Goal: Communication & Community: Answer question/provide support

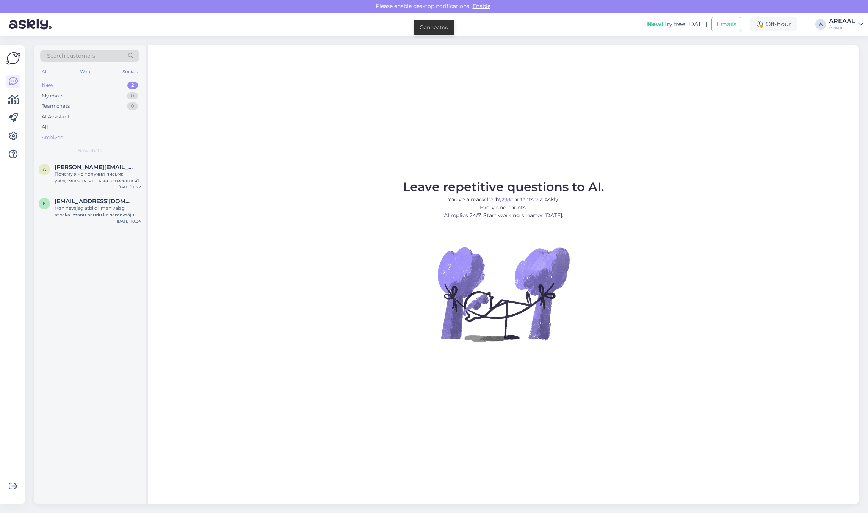
click at [113, 133] on div "Archived" at bounding box center [89, 137] width 99 height 11
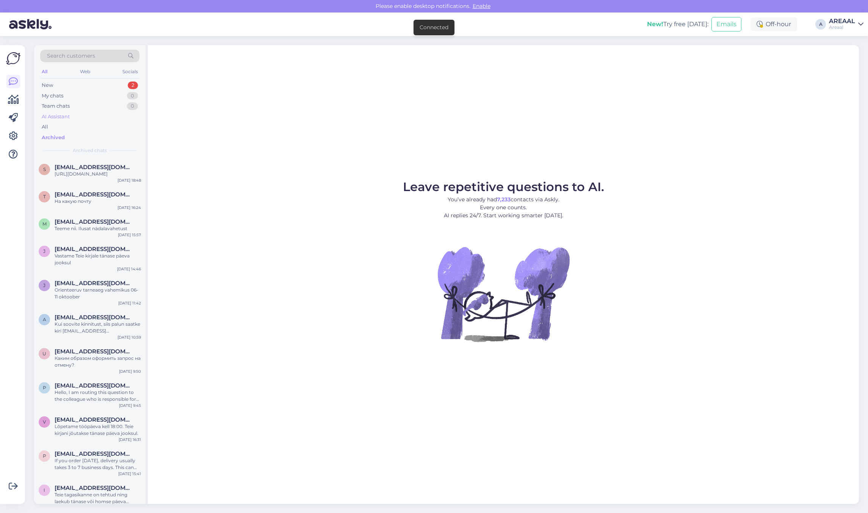
click at [113, 120] on div "AI Assistant" at bounding box center [89, 116] width 99 height 11
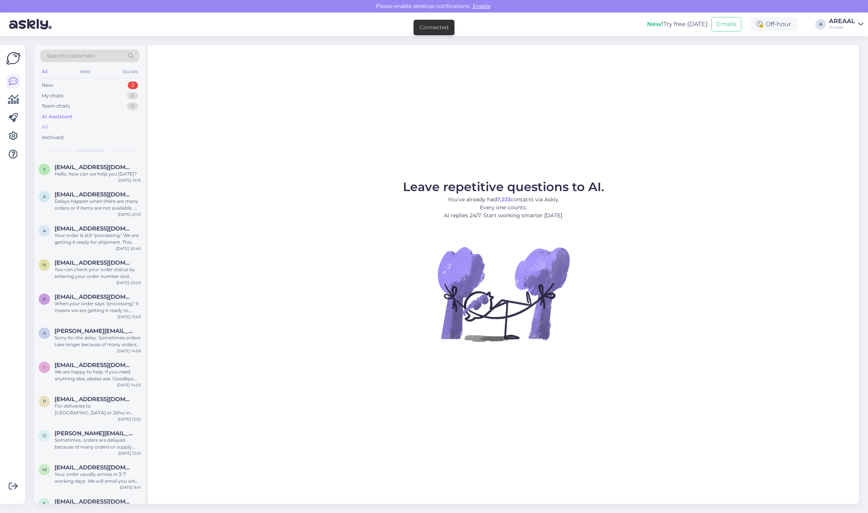
click at [116, 125] on div "All" at bounding box center [89, 127] width 99 height 11
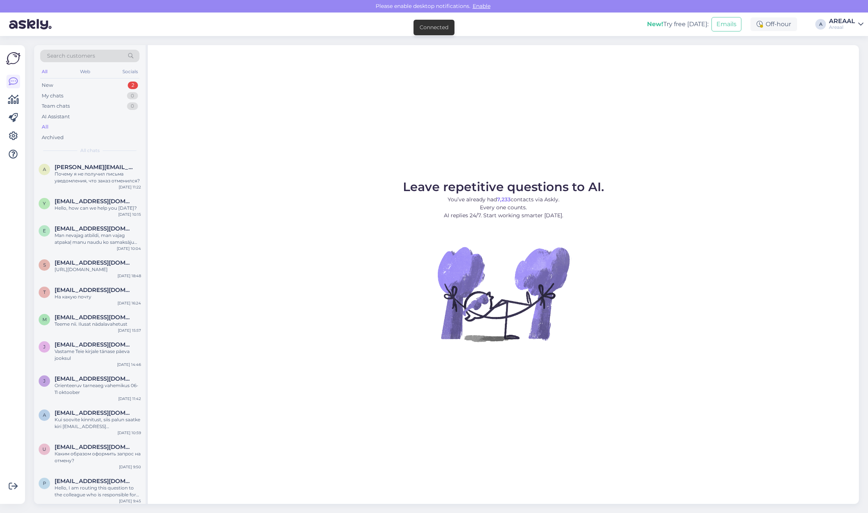
click at [116, 127] on div "All" at bounding box center [89, 127] width 99 height 11
click at [92, 207] on div "Hello, how can we help you [DATE]?" at bounding box center [98, 208] width 86 height 7
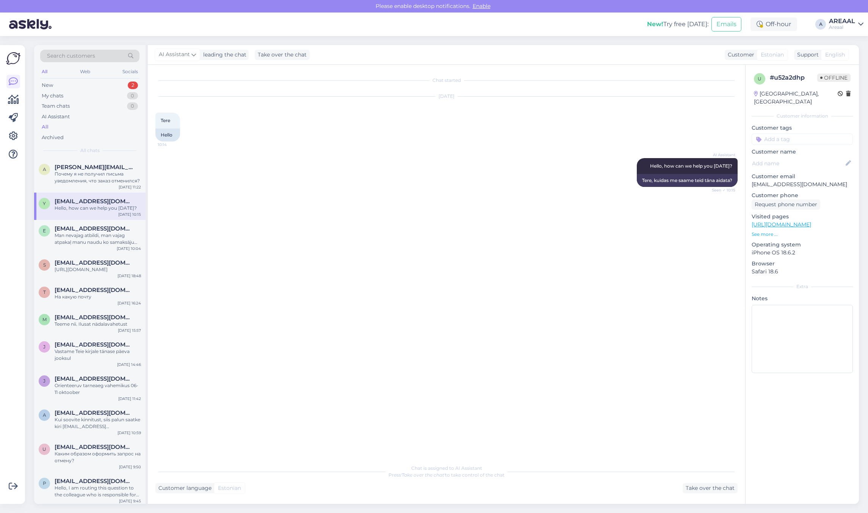
click at [266, 194] on div "AI Assistant Hello, how can we help you today? Seen ✓ 10:15 Tere, kuidas me saa…" at bounding box center [446, 173] width 582 height 46
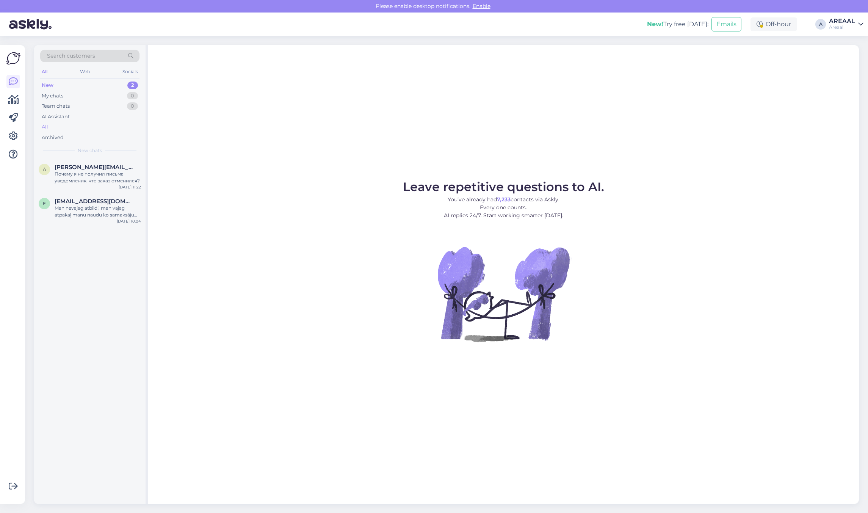
click at [71, 129] on div "All" at bounding box center [89, 127] width 99 height 11
click at [83, 126] on div "All" at bounding box center [89, 127] width 99 height 11
click at [78, 127] on div "All" at bounding box center [89, 127] width 99 height 11
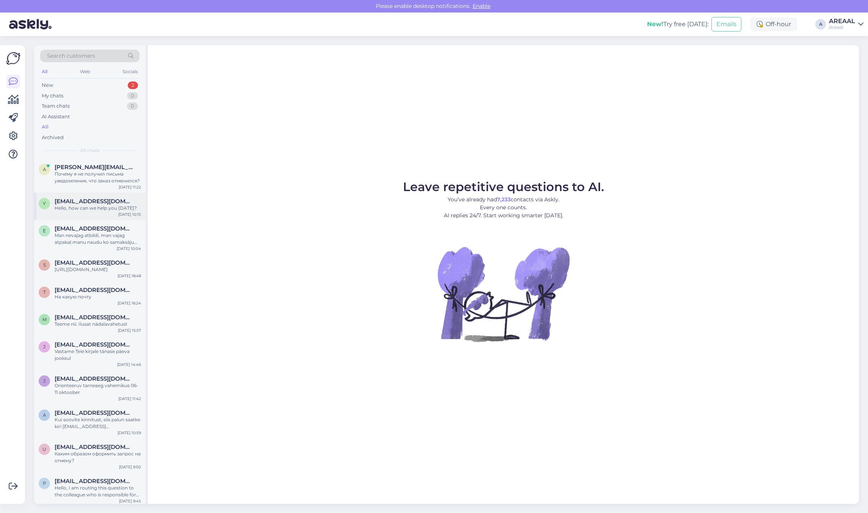
click at [101, 195] on div "y ylar.truu@mail.ee Hello, how can we help you today? Oct 4 10:15" at bounding box center [89, 206] width 111 height 27
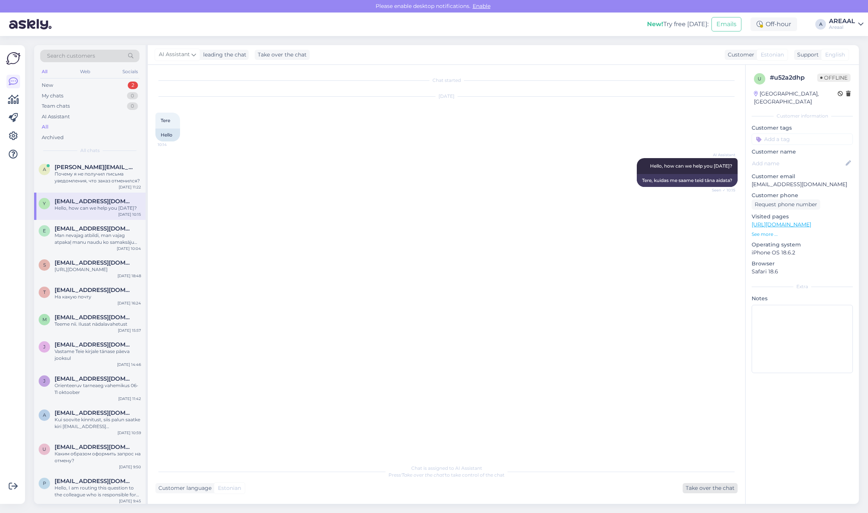
click at [705, 491] on div "Take over the chat" at bounding box center [710, 488] width 55 height 10
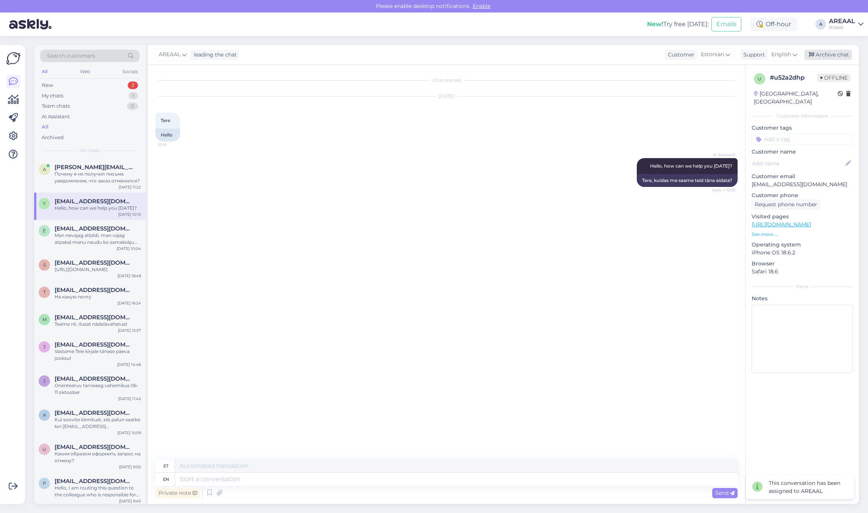
click at [835, 57] on div "Archive chat" at bounding box center [829, 55] width 48 height 10
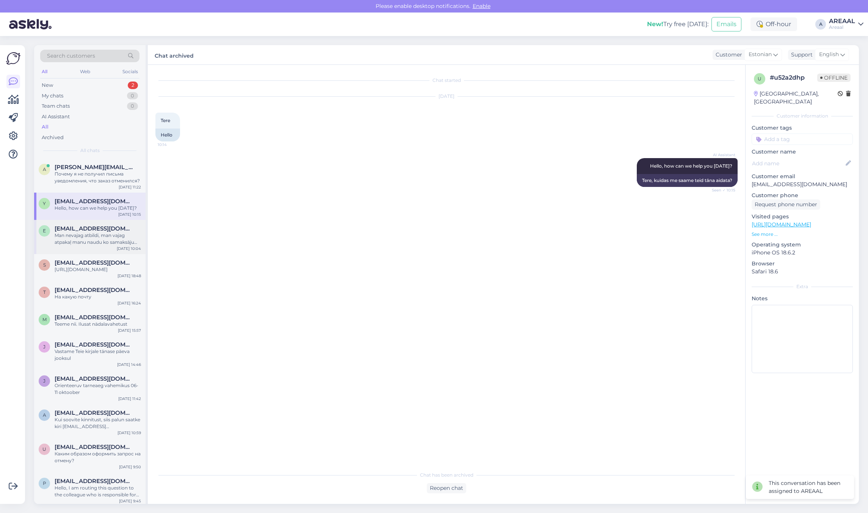
click at [83, 243] on div "Man nevajag atbildi, man vajag atpakaļ manu naudu ko samaksāju par preci un pie…" at bounding box center [98, 239] width 86 height 14
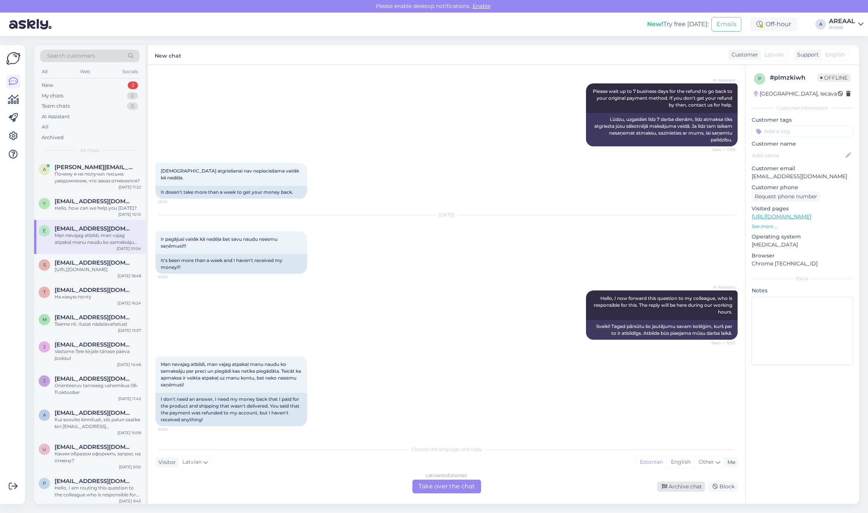
click at [677, 482] on div "Archive chat" at bounding box center [682, 487] width 48 height 10
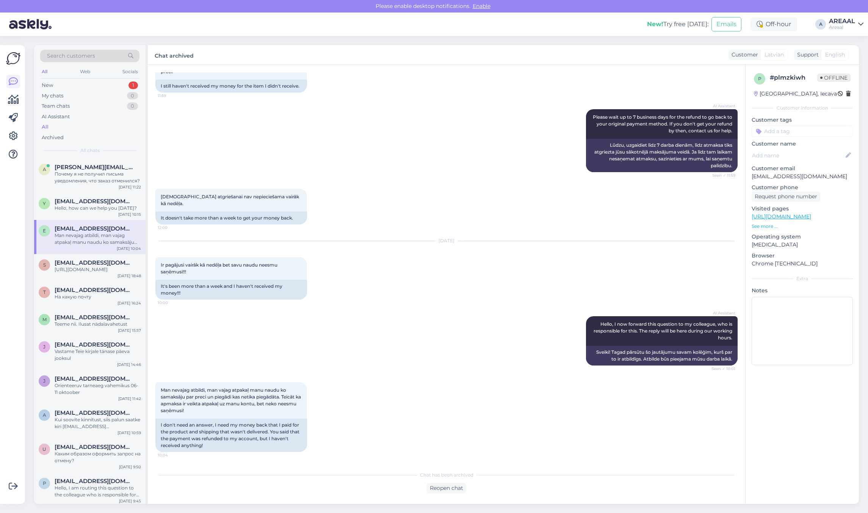
click at [70, 157] on div "Search customers All Web Socials New 1 My chats 0 Team chats 0 AI Assistant All…" at bounding box center [89, 101] width 111 height 113
click at [73, 175] on div "Почему я не получил письма уведомления, что заказ отменился?" at bounding box center [98, 178] width 86 height 14
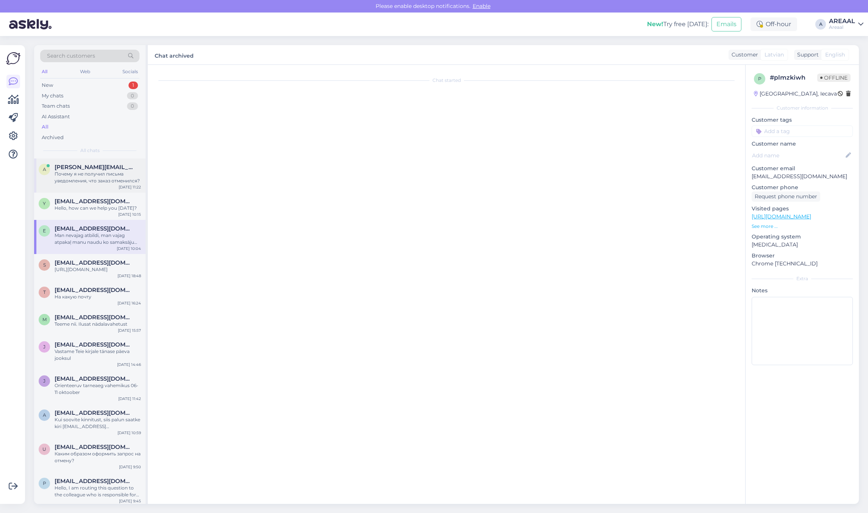
scroll to position [588, 0]
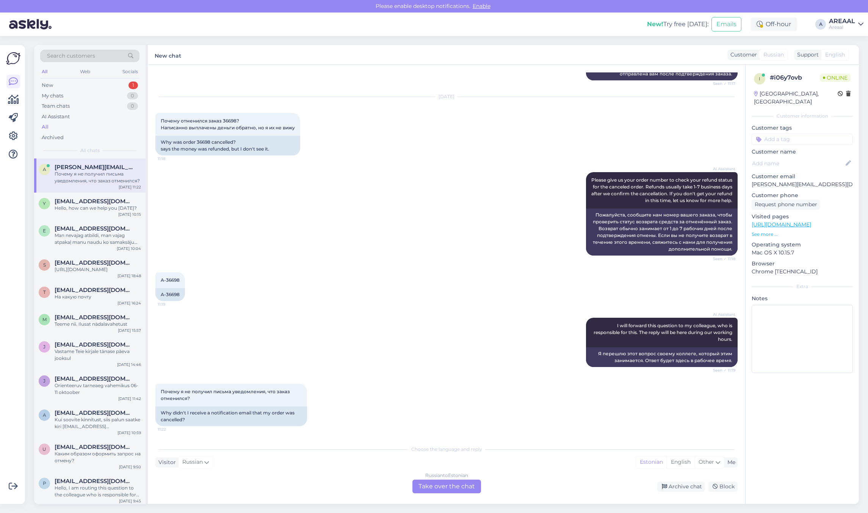
click at [675, 481] on div "Russian to Estonian Take over the chat Archive chat Block" at bounding box center [446, 487] width 582 height 14
click at [679, 487] on div "Archive chat" at bounding box center [682, 487] width 48 height 10
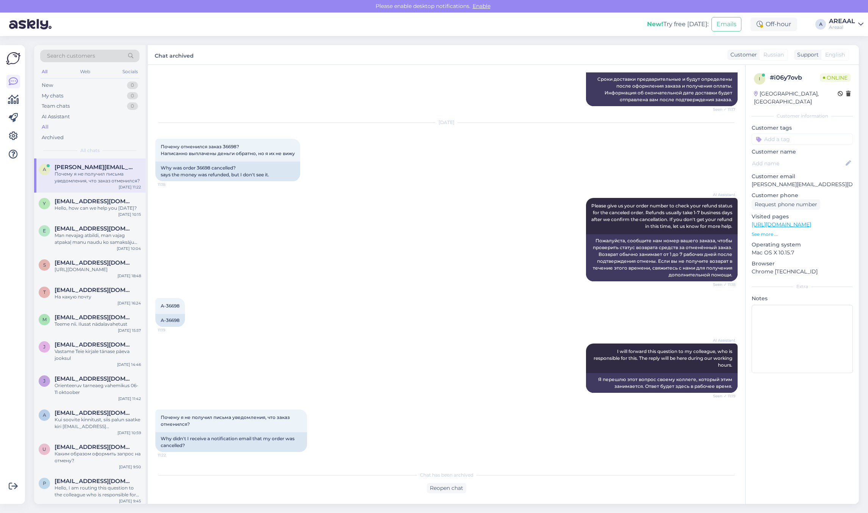
click at [72, 129] on div "All" at bounding box center [89, 127] width 99 height 11
click at [848, 20] on div "AREAAL" at bounding box center [842, 21] width 26 height 6
click at [851, 65] on div "Nish Open" at bounding box center [817, 58] width 93 height 16
click at [848, 59] on button "Open" at bounding box center [847, 59] width 21 height 12
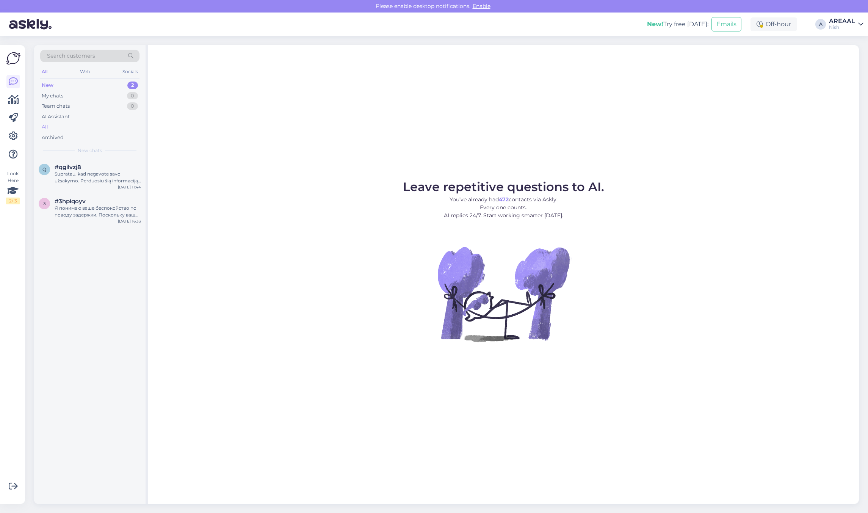
click at [87, 120] on div "AI Assistant" at bounding box center [89, 116] width 99 height 11
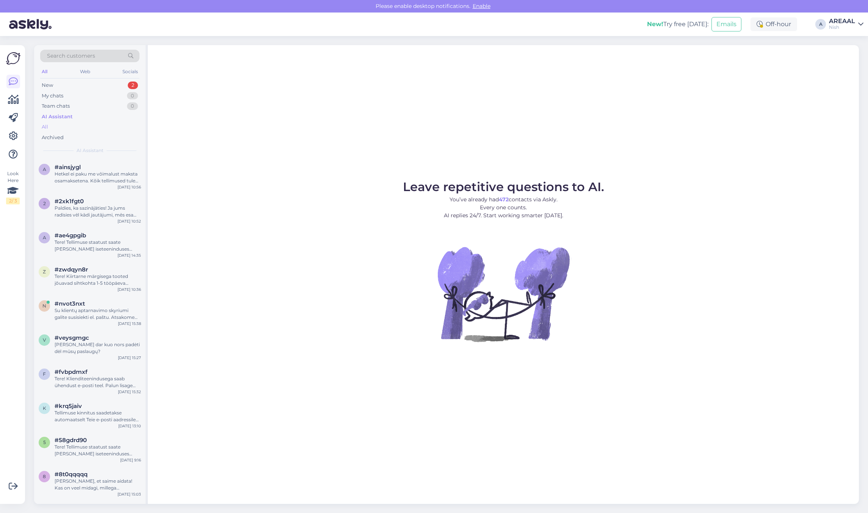
click at [86, 127] on div "All" at bounding box center [89, 127] width 99 height 11
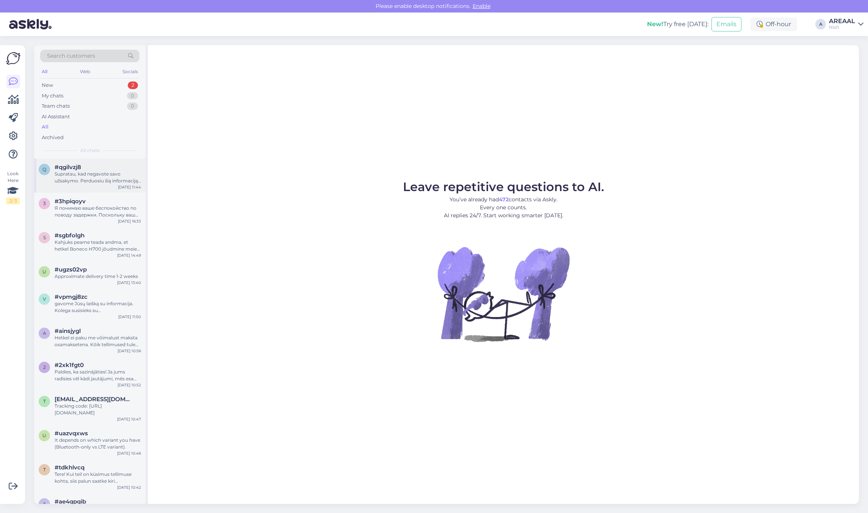
click at [101, 174] on div "Supratau, kad negavote savo užsakymo. Perduosiu šią informaciją kolegai, kuris …" at bounding box center [98, 178] width 86 height 14
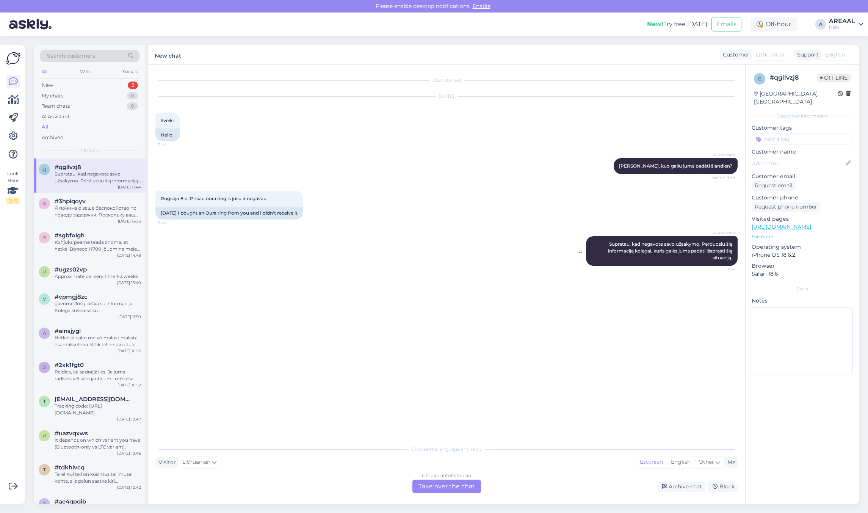
click at [679, 243] on div "AI Assistant Supratau, kad negavote savo užsakymo. Perduosiu šią informaciją ko…" at bounding box center [662, 251] width 152 height 30
copy div "Supratau, kad negavote savo užsakymo. Perduosiu šią informaciją kolegai, kuris …"
click at [451, 489] on div "Lithuanian to Estonian Take over the chat" at bounding box center [447, 487] width 69 height 14
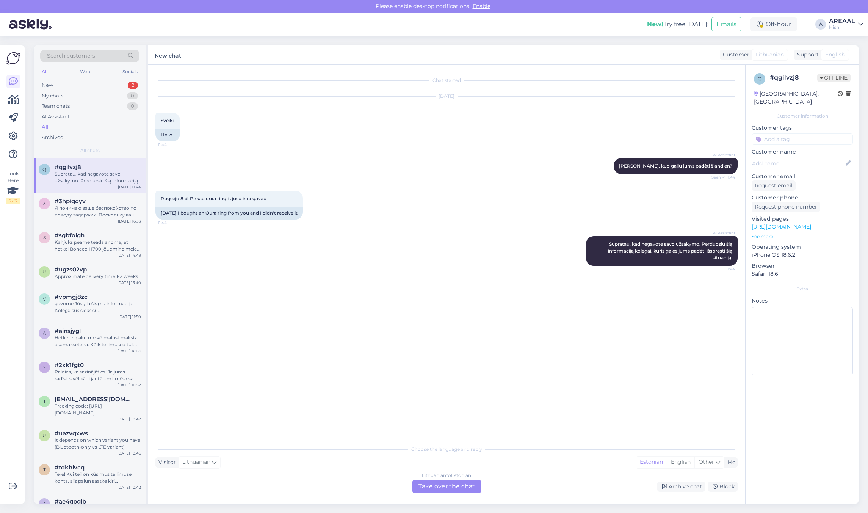
click at [446, 484] on div "Lithuanian to Estonian Take over the chat" at bounding box center [447, 487] width 69 height 14
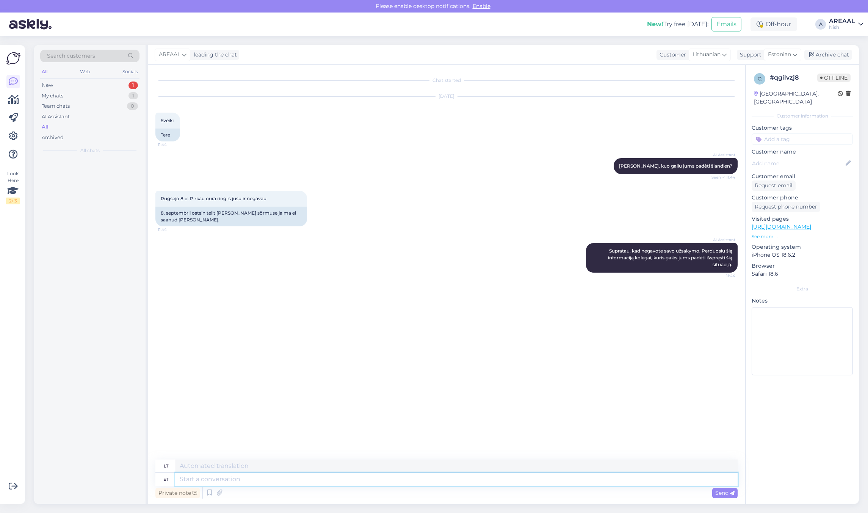
click at [442, 482] on textarea at bounding box center [456, 479] width 563 height 13
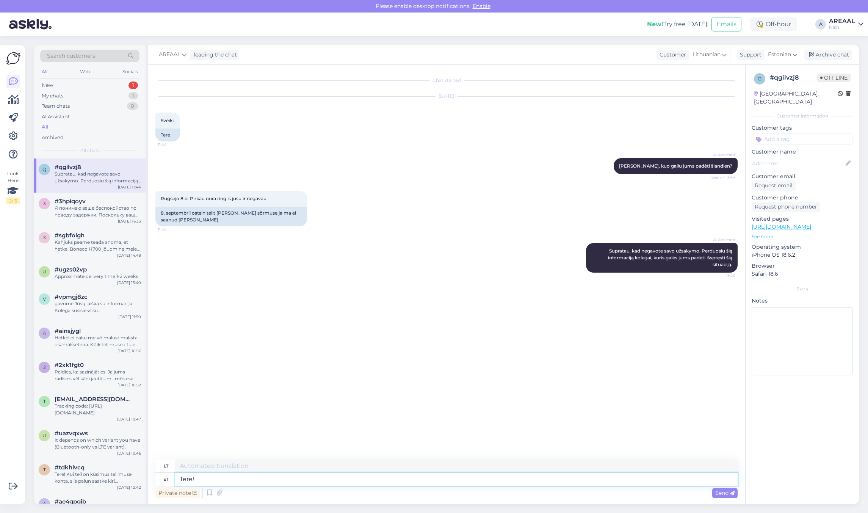
type textarea "Tere! P"
type textarea "Sveiki!"
type textarea "Tere! Palun saatk"
type textarea "Sveiki! Prašau"
type textarea "Tere! Palun saatke kir"
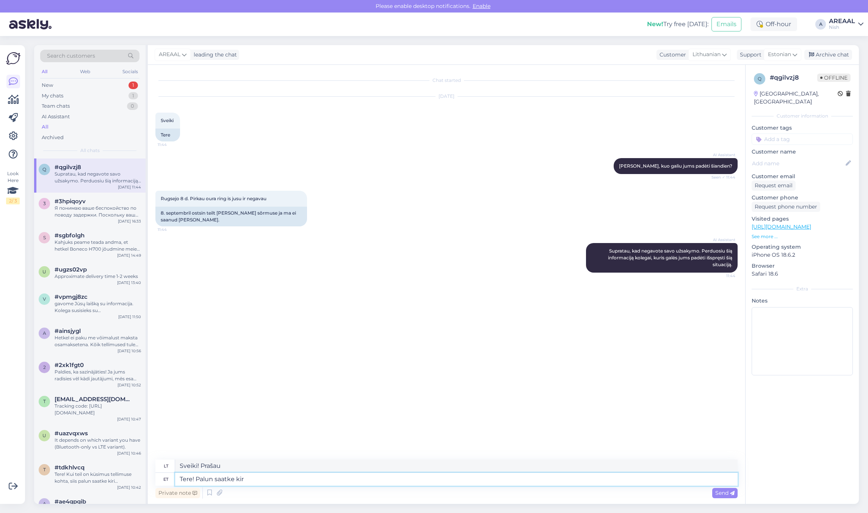
type textarea "Sveiki! Prašau atsiųsti"
paste textarea "info@ismanusisziedas.lt"
type textarea "Tere! Palun saatke kiri info@ismanusisziedas.lt"
type textarea "Sveiki! Prašome parašyti el. laišką adresu info@ismanusisziedas.lt"
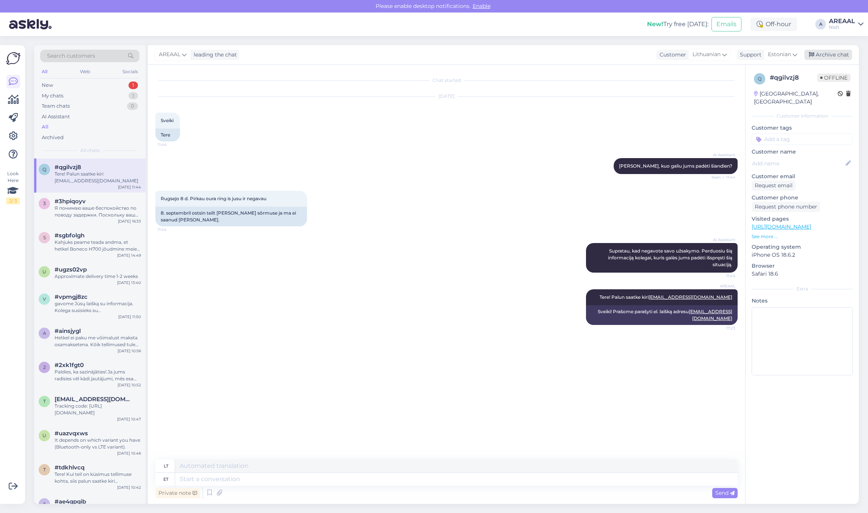
click at [835, 54] on div "Archive chat" at bounding box center [829, 55] width 48 height 10
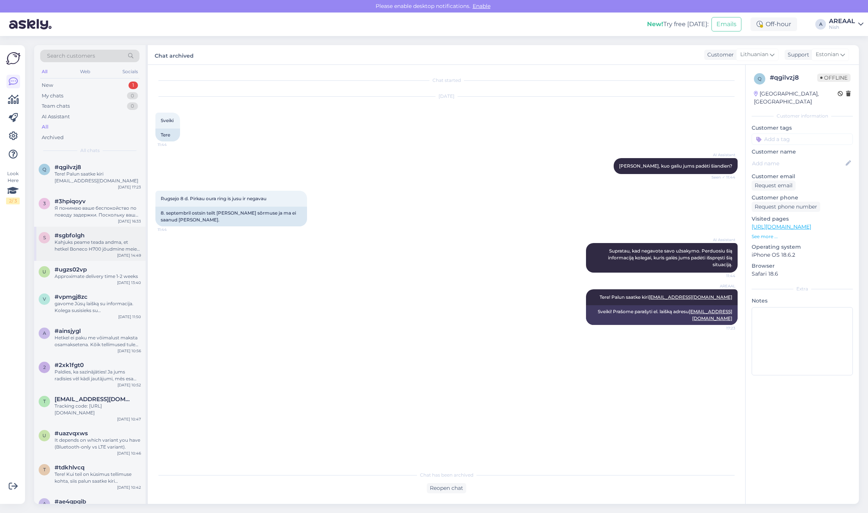
click at [81, 235] on span "#sgbfolgh" at bounding box center [70, 235] width 30 height 7
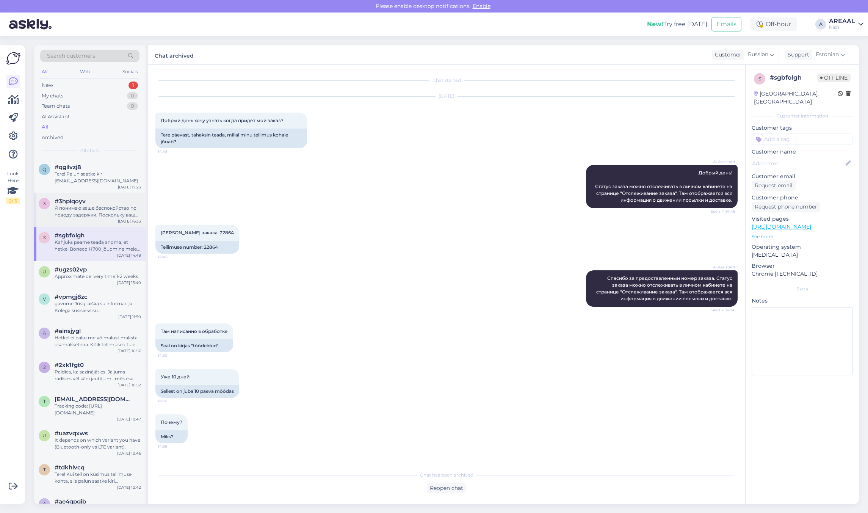
scroll to position [1543, 0]
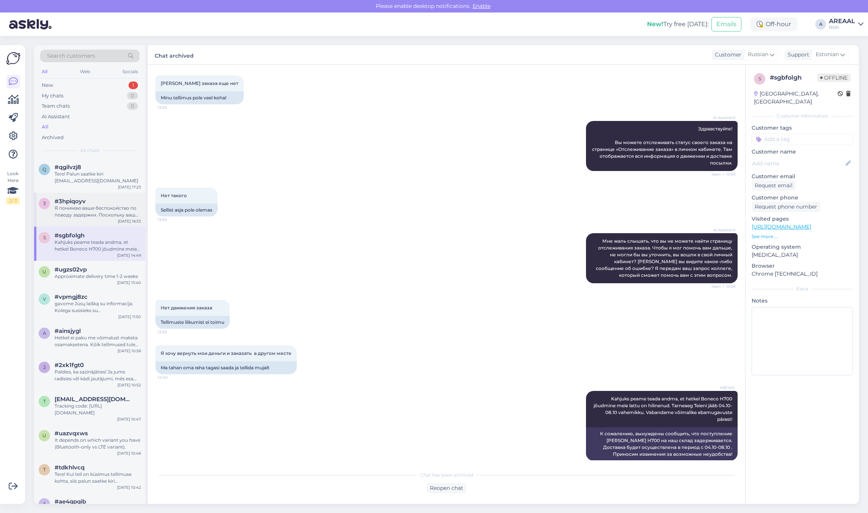
click at [87, 211] on div "Я понимаю ваше беспокойство по поводу задержки. Поскольку ваш заказ все еще нах…" at bounding box center [98, 212] width 86 height 14
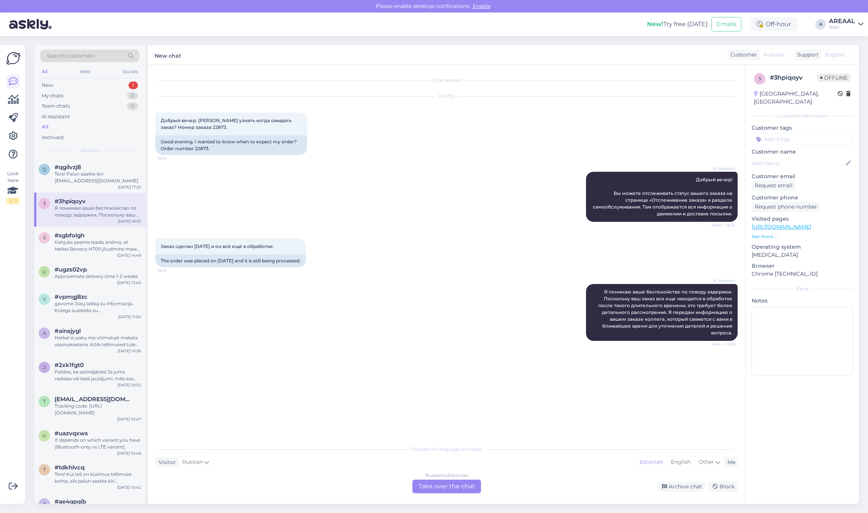
scroll to position [0, 0]
click at [205, 150] on div "Good evening. I wanted to know when to expect my order? Order number 22873." at bounding box center [231, 145] width 152 height 20
copy div "22873"
click at [99, 242] on div "Kahjuks peame teada andma, et hetkel Boneco H700 jõudmine meie lattu on hilinen…" at bounding box center [98, 246] width 86 height 14
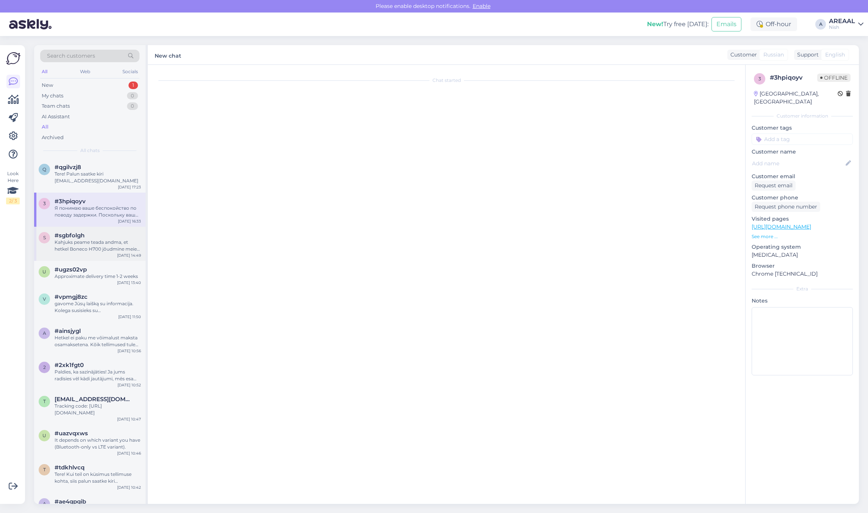
scroll to position [1543, 0]
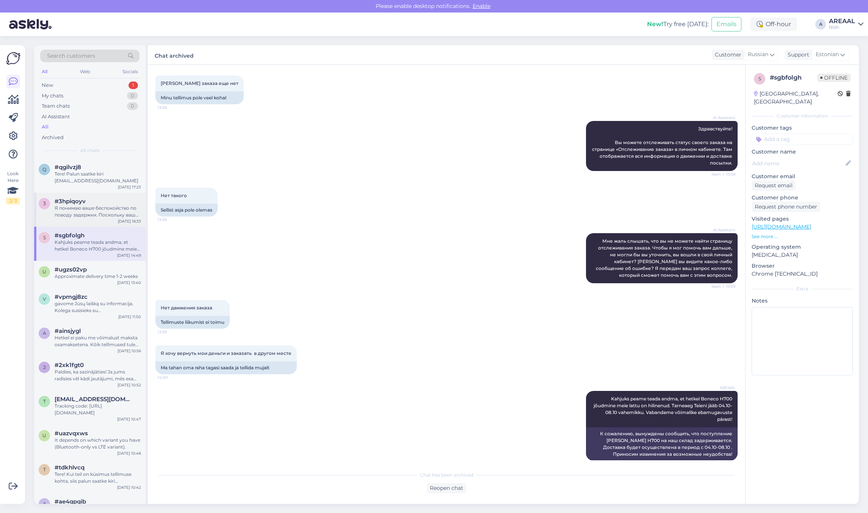
click at [112, 200] on div "#3hpiqoyv" at bounding box center [98, 201] width 86 height 7
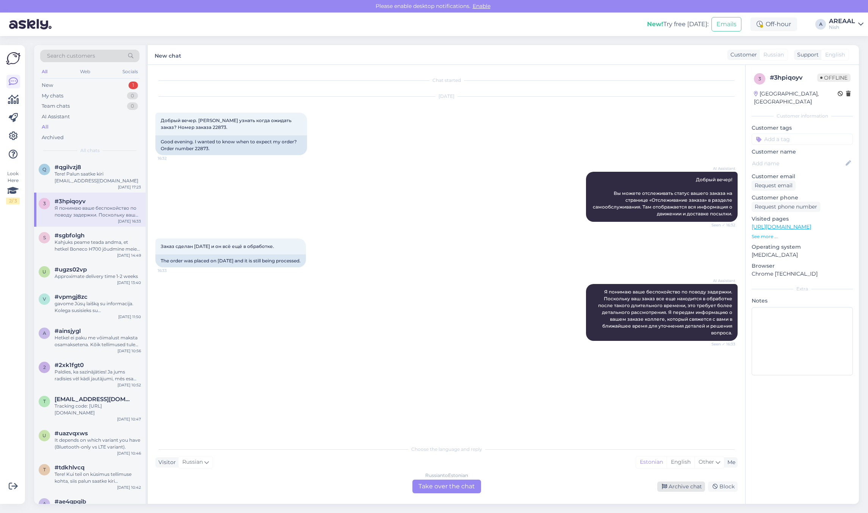
click at [675, 489] on div "Archive chat" at bounding box center [682, 487] width 48 height 10
click at [846, 27] on div "Nish" at bounding box center [842, 27] width 26 height 6
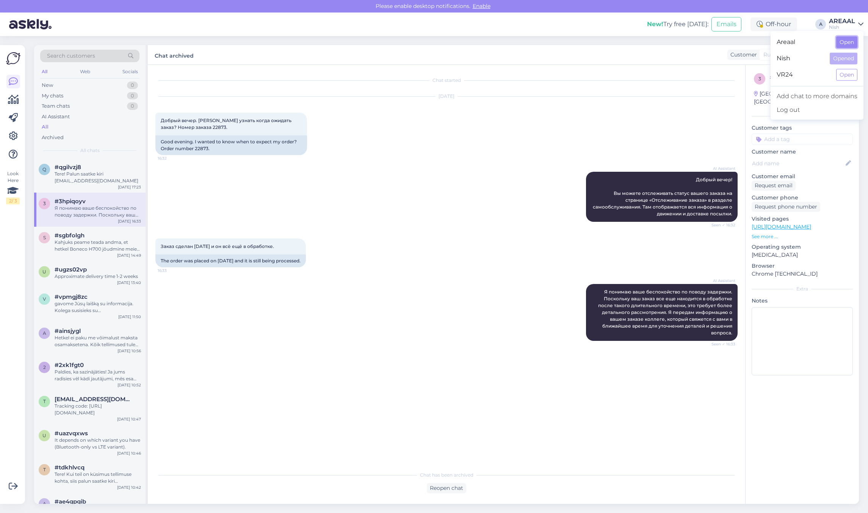
click at [848, 46] on button "Open" at bounding box center [847, 42] width 21 height 12
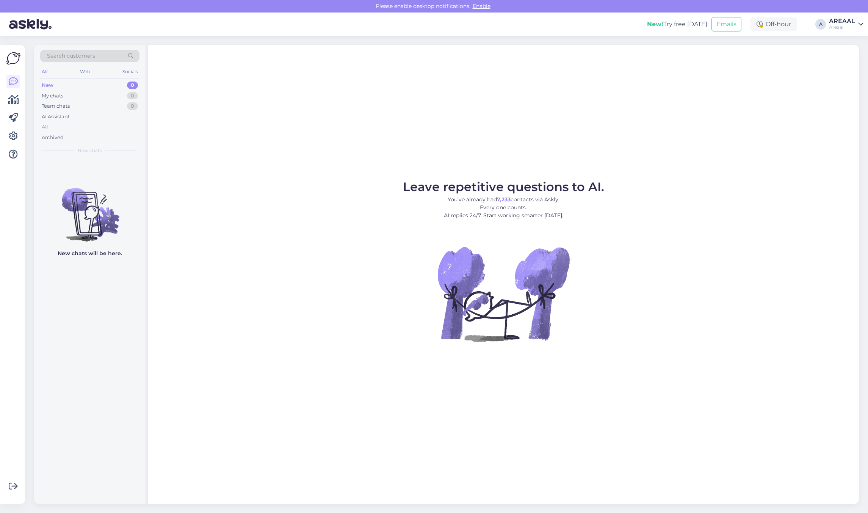
click at [58, 127] on div "All" at bounding box center [89, 127] width 99 height 11
click at [107, 124] on div "All" at bounding box center [89, 127] width 99 height 11
click at [95, 129] on div "All" at bounding box center [89, 127] width 99 height 11
click at [105, 118] on div "AI Assistant" at bounding box center [89, 116] width 99 height 11
click at [89, 129] on div "All" at bounding box center [89, 127] width 99 height 11
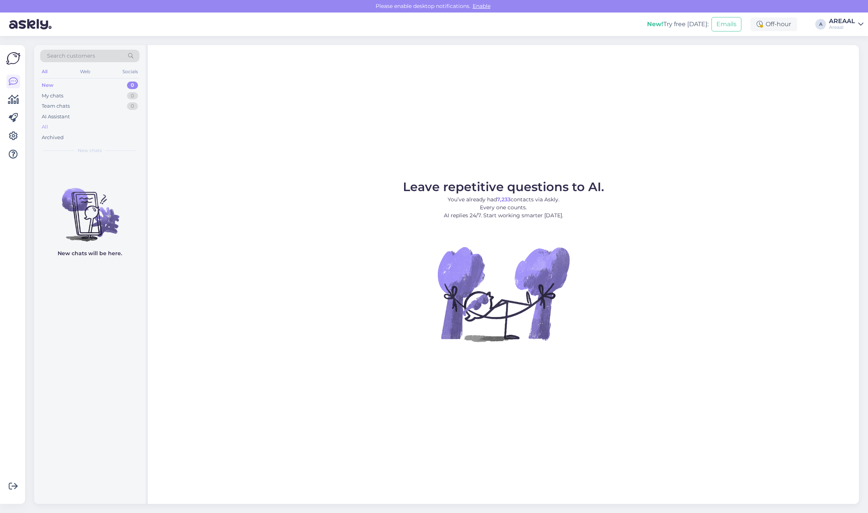
click at [82, 128] on div "All" at bounding box center [89, 127] width 99 height 11
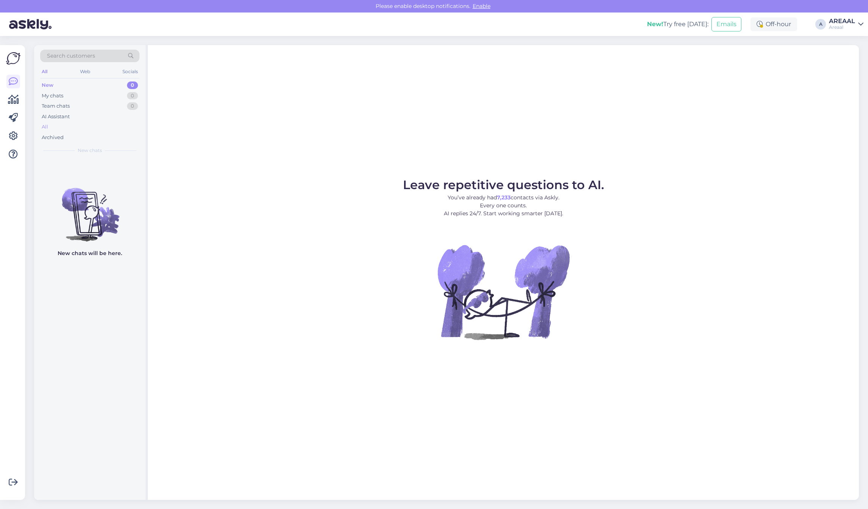
click at [65, 131] on div "All" at bounding box center [89, 127] width 99 height 11
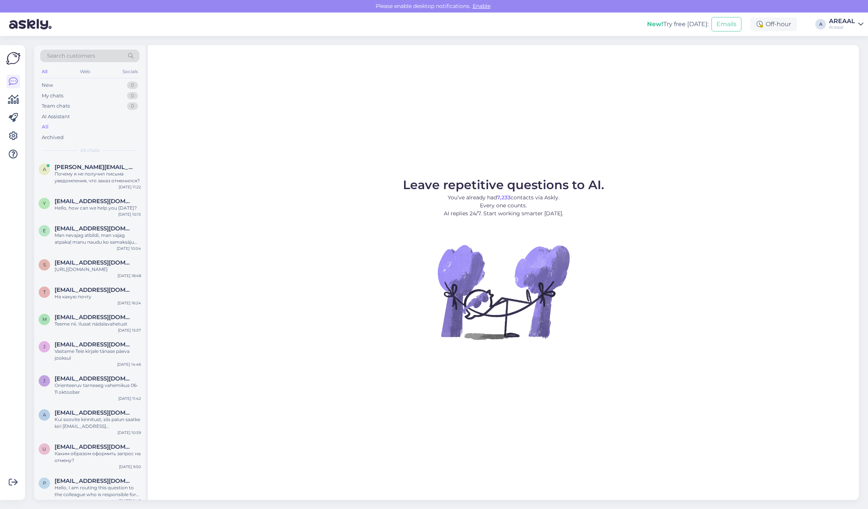
click at [68, 128] on div "All" at bounding box center [89, 127] width 99 height 11
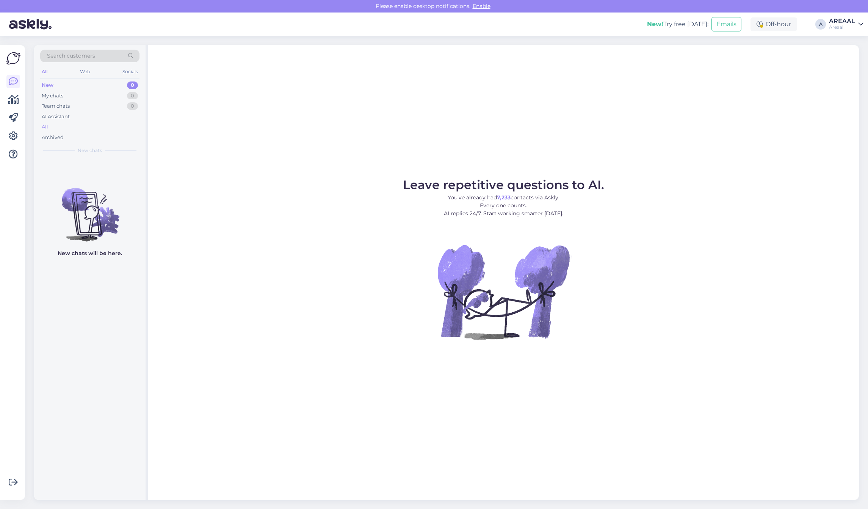
click at [114, 124] on div "All" at bounding box center [89, 127] width 99 height 11
click at [80, 123] on div "All" at bounding box center [89, 127] width 99 height 11
click at [67, 121] on div "AI Assistant" at bounding box center [89, 116] width 99 height 11
click at [99, 122] on div "All" at bounding box center [89, 127] width 99 height 11
click at [99, 124] on div "All" at bounding box center [89, 127] width 99 height 11
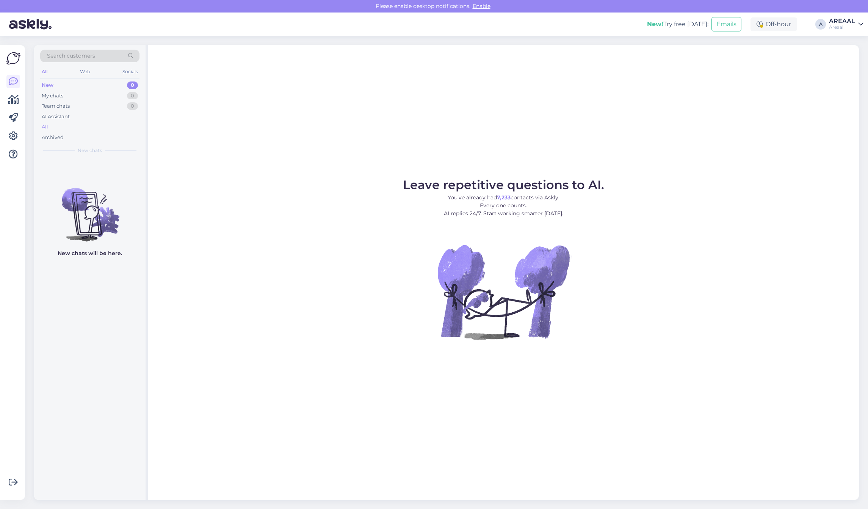
click at [89, 128] on div "All" at bounding box center [89, 127] width 99 height 11
click at [75, 125] on div "All" at bounding box center [89, 127] width 99 height 11
click at [87, 124] on div "All" at bounding box center [89, 127] width 99 height 11
click at [51, 124] on div "All" at bounding box center [89, 127] width 99 height 11
click at [80, 126] on div "All" at bounding box center [89, 127] width 99 height 11
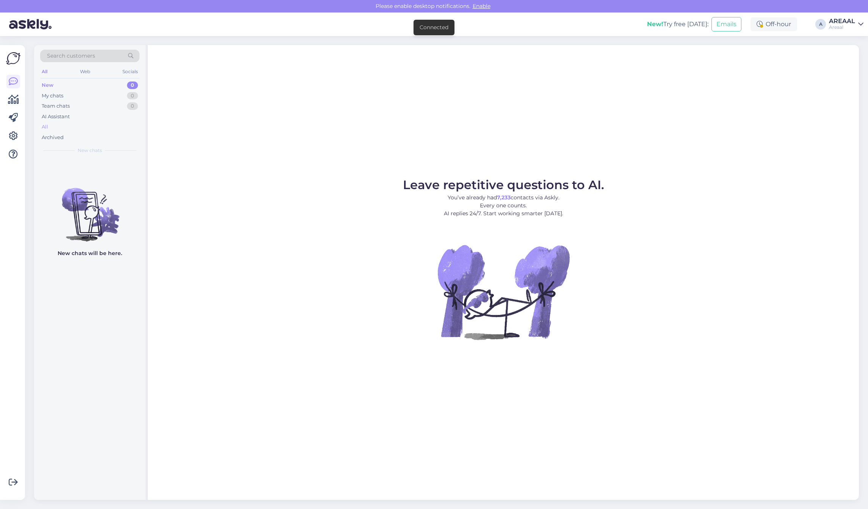
click at [107, 128] on div "All" at bounding box center [89, 127] width 99 height 11
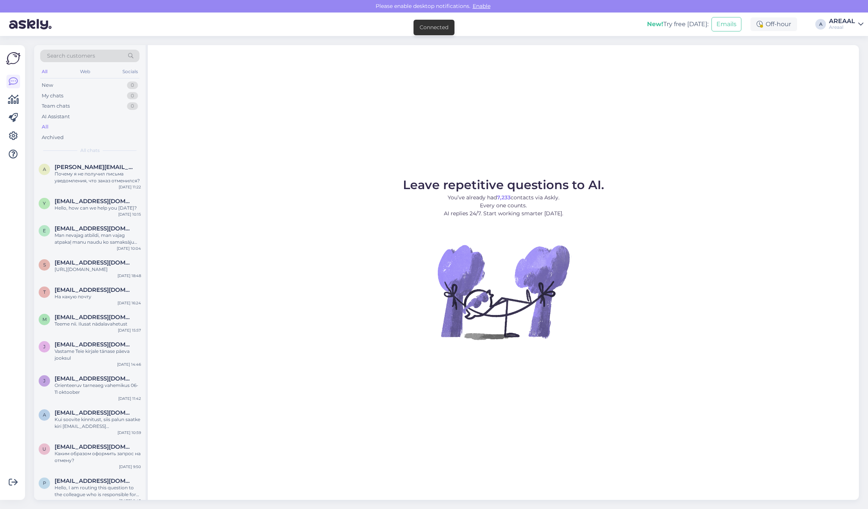
click at [848, 23] on div "AREAAL" at bounding box center [842, 21] width 26 height 6
click at [840, 68] on div "VR24 Open" at bounding box center [817, 75] width 93 height 16
click at [841, 58] on button "Open" at bounding box center [847, 59] width 21 height 12
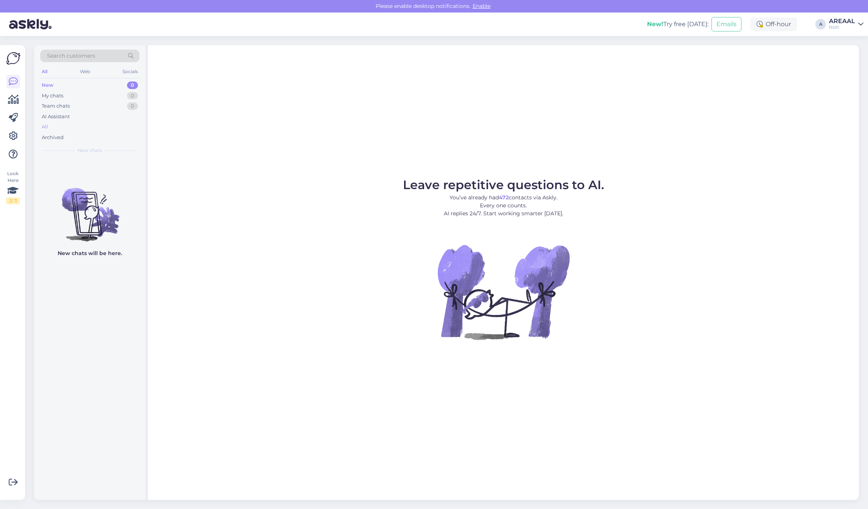
click at [120, 128] on div "All" at bounding box center [89, 127] width 99 height 11
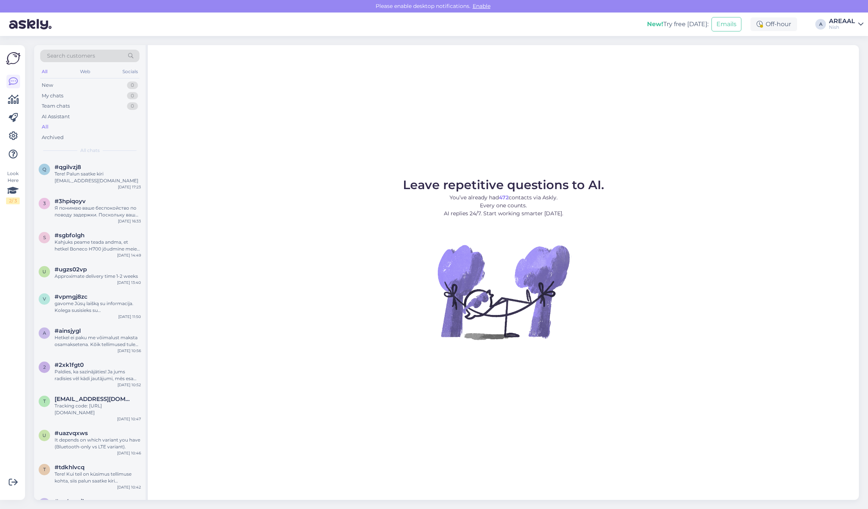
click at [842, 26] on div "Nish" at bounding box center [842, 27] width 26 height 6
drag, startPoint x: 842, startPoint y: 28, endPoint x: 843, endPoint y: 38, distance: 9.9
click at [843, 38] on button "Open" at bounding box center [847, 42] width 21 height 12
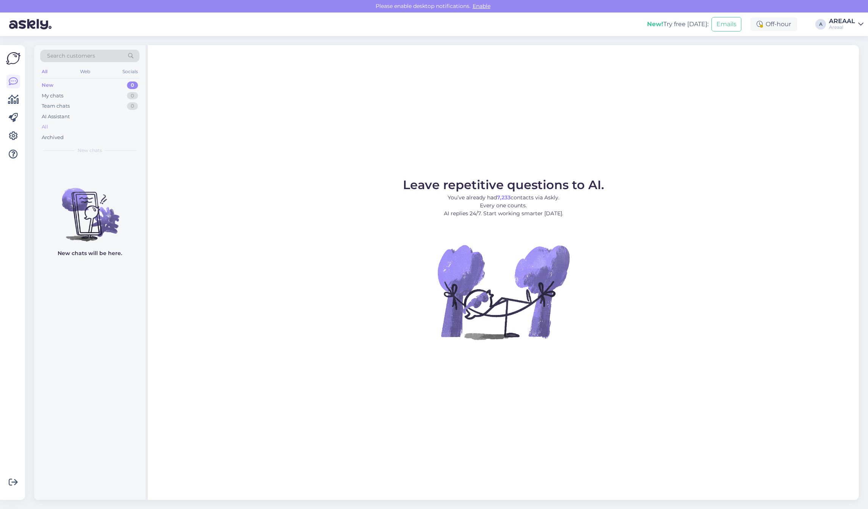
click at [82, 131] on div "All" at bounding box center [89, 127] width 99 height 11
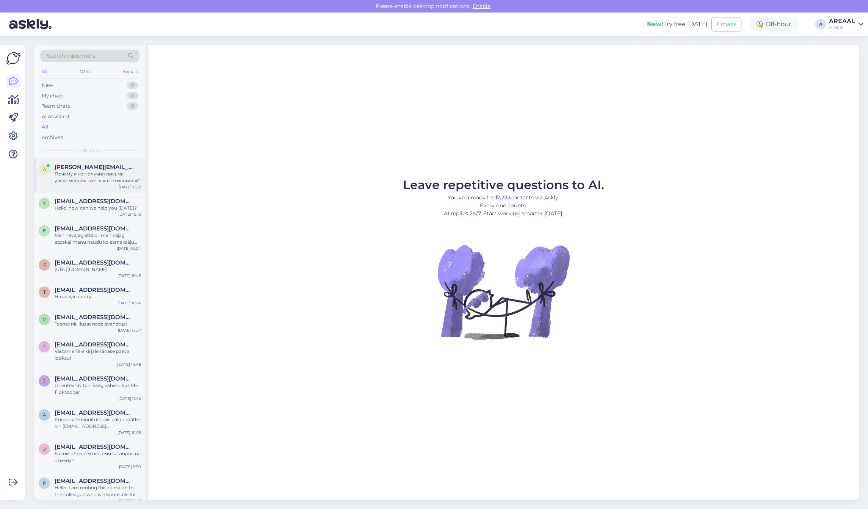
click at [92, 164] on span "[PERSON_NAME][EMAIL_ADDRESS][DOMAIN_NAME]" at bounding box center [94, 167] width 79 height 7
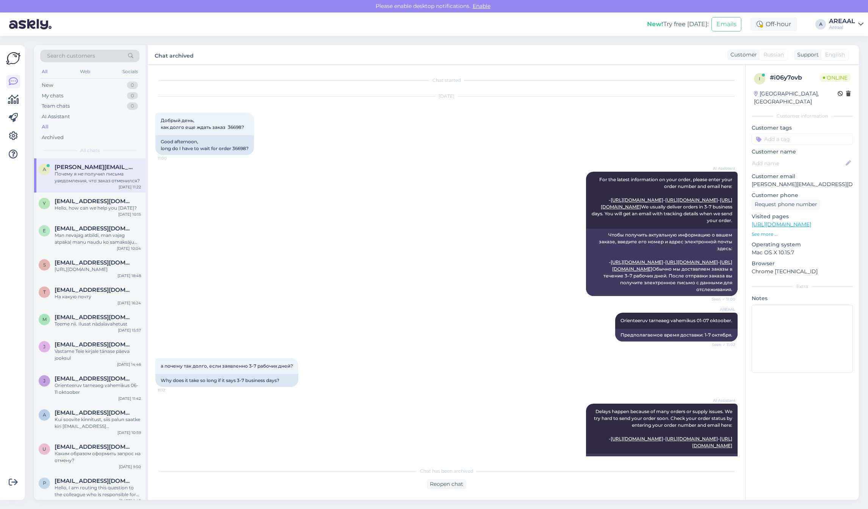
scroll to position [566, 0]
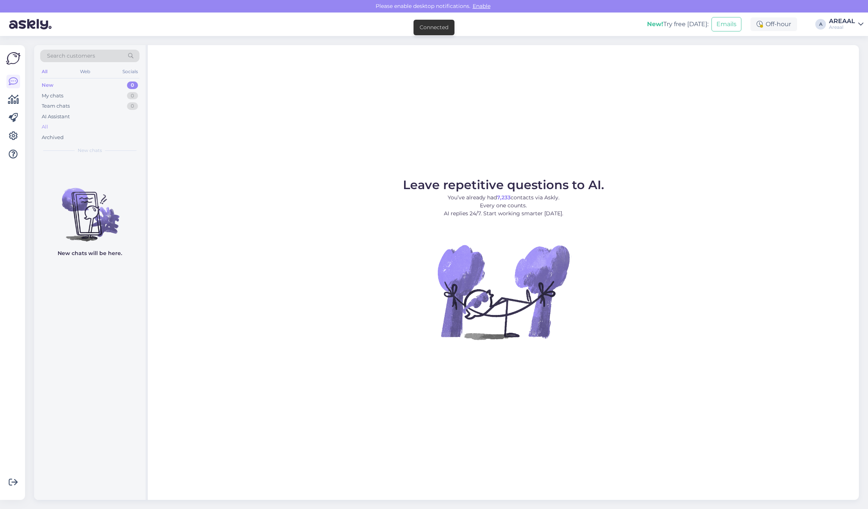
click at [72, 125] on div "All" at bounding box center [89, 127] width 99 height 11
click at [58, 129] on div "All" at bounding box center [89, 127] width 99 height 11
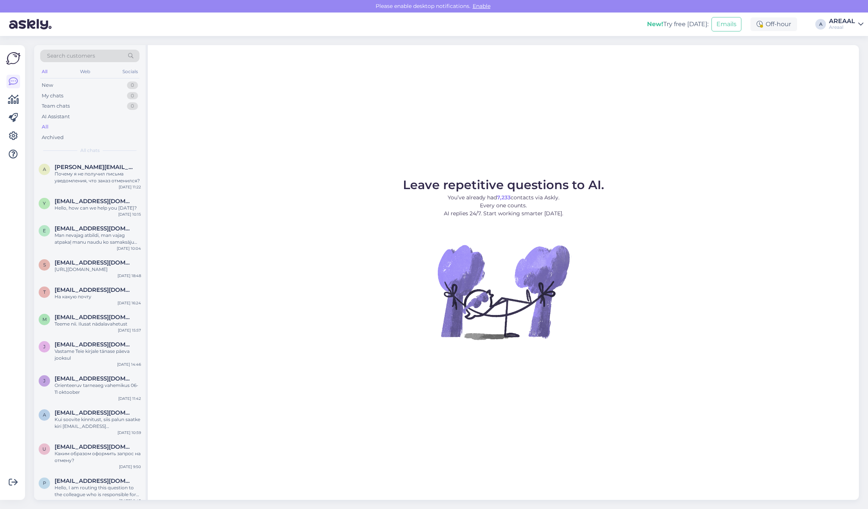
click at [348, 120] on div "Leave repetitive questions to AI. You’ve already had 7,233 contacts via Askly. …" at bounding box center [503, 272] width 711 height 455
drag, startPoint x: 623, startPoint y: 188, endPoint x: 619, endPoint y: 187, distance: 4.3
click at [623, 188] on figure "Leave repetitive questions to AI. You’ve already had 7,233 contacts via Askly. …" at bounding box center [504, 269] width 698 height 181
click at [411, 79] on div "Leave repetitive questions to AI. You’ve already had 7,233 contacts via Askly. …" at bounding box center [503, 272] width 711 height 455
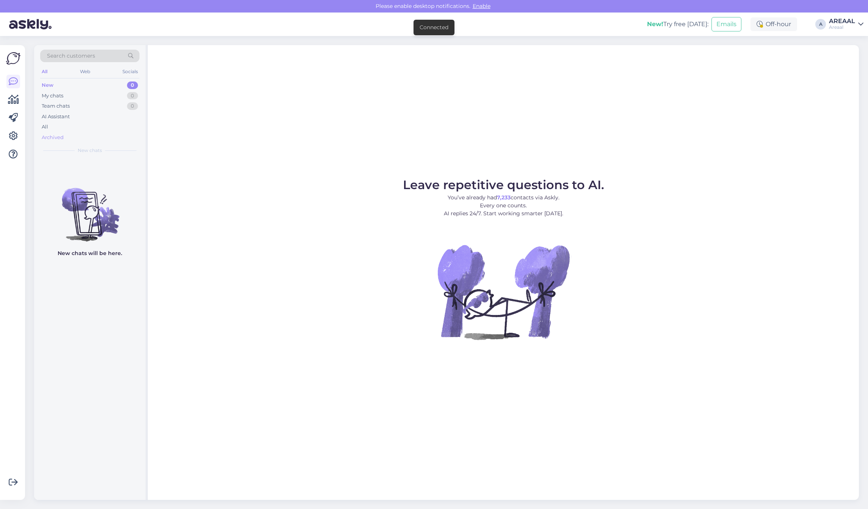
click at [88, 132] on div "Archived" at bounding box center [89, 137] width 99 height 11
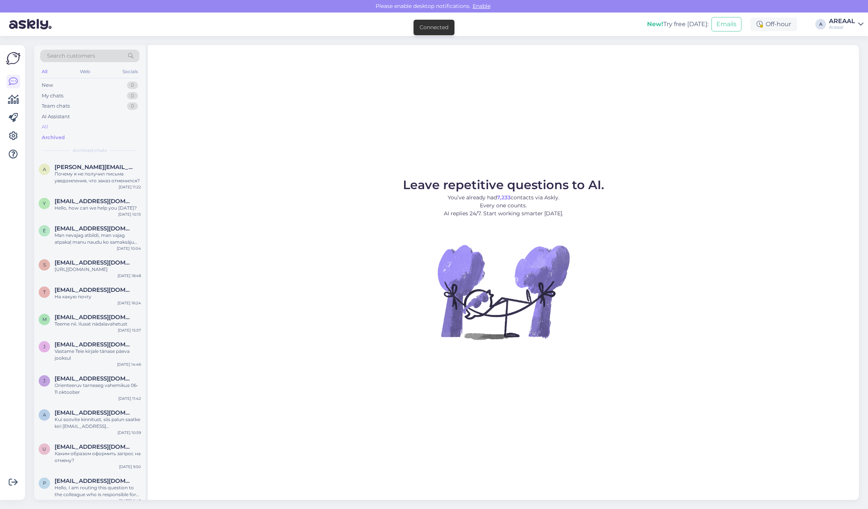
click at [82, 125] on div "All" at bounding box center [89, 127] width 99 height 11
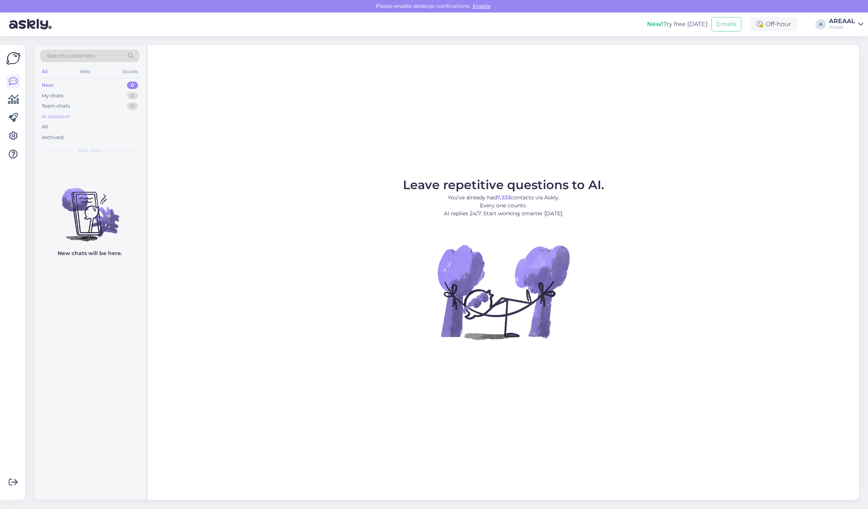
click at [94, 119] on div "AI Assistant" at bounding box center [89, 116] width 99 height 11
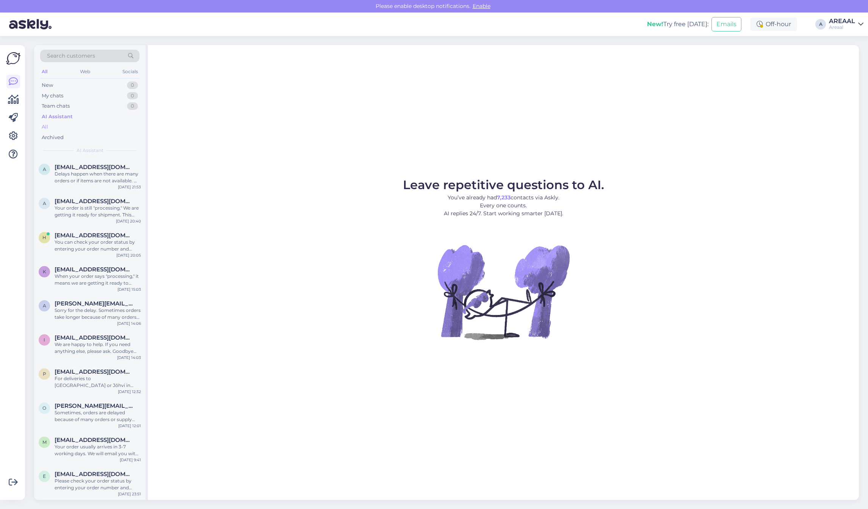
click at [93, 124] on div "All" at bounding box center [89, 127] width 99 height 11
